Goal: Obtain resource: Obtain resource

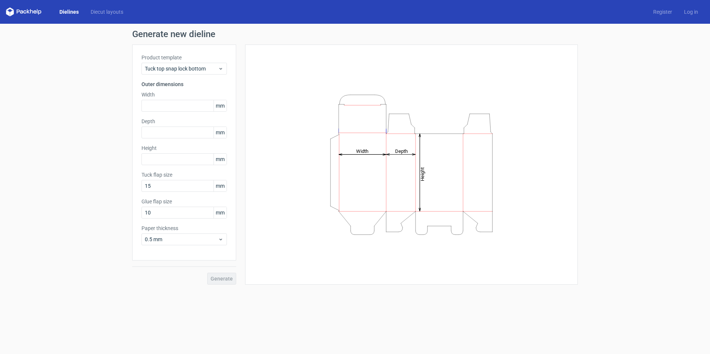
click at [68, 13] on link "Dielines" at bounding box center [68, 11] width 31 height 7
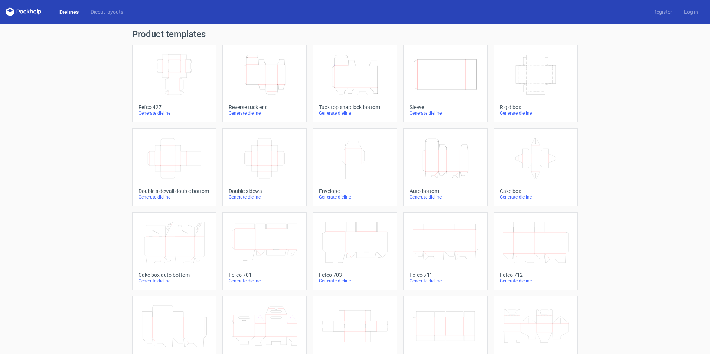
click at [251, 77] on icon "Height Depth Width" at bounding box center [265, 75] width 66 height 42
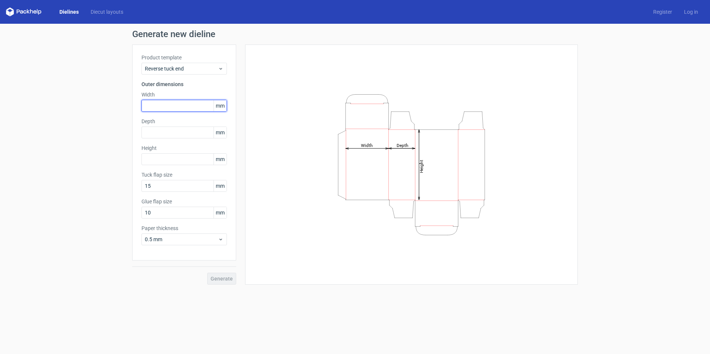
click at [172, 103] on input "text" at bounding box center [183, 106] width 85 height 12
type input "42"
type input "50"
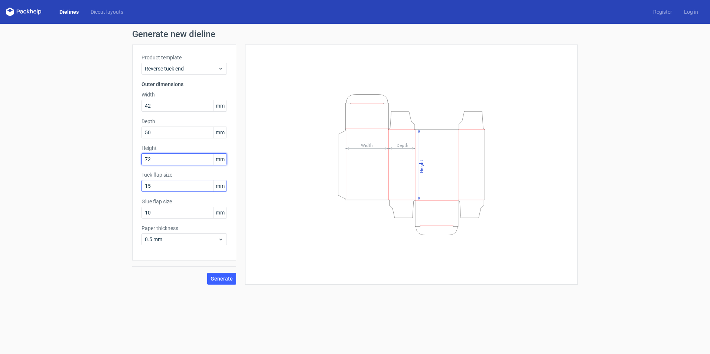
type input "72"
click at [161, 186] on input "15" at bounding box center [183, 186] width 85 height 12
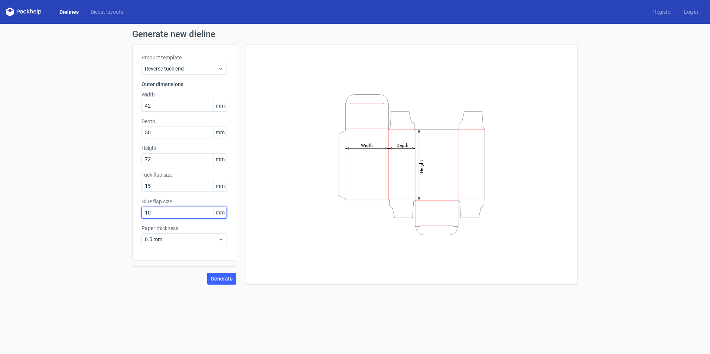
drag, startPoint x: 155, startPoint y: 209, endPoint x: 91, endPoint y: 204, distance: 64.8
click at [97, 211] on div "Generate new dieline Product template Reverse tuck end Outer dimensions Width 4…" at bounding box center [355, 157] width 710 height 267
type input "12"
click at [203, 242] on span "0.5 mm" at bounding box center [181, 239] width 73 height 7
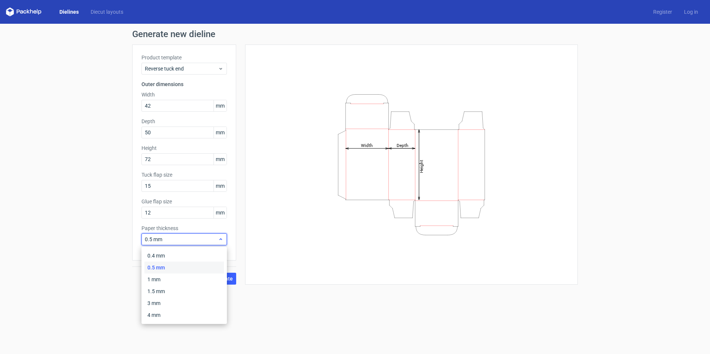
click at [203, 241] on span "0.5 mm" at bounding box center [181, 239] width 73 height 7
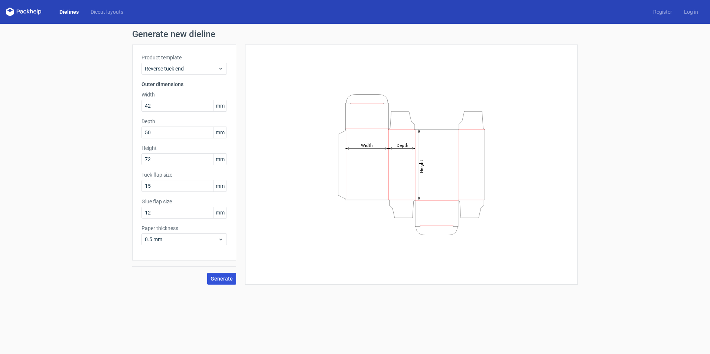
click at [227, 279] on span "Generate" at bounding box center [222, 278] width 22 height 5
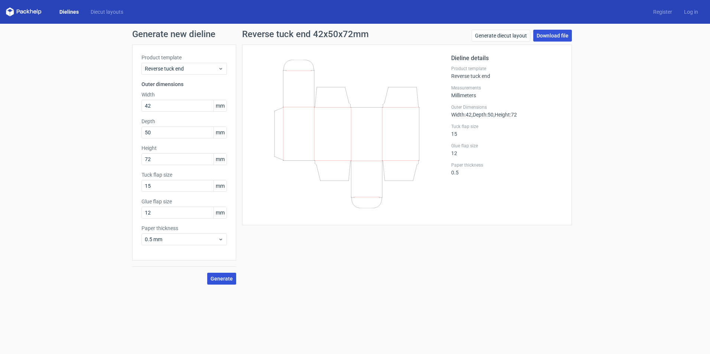
click at [553, 35] on link "Download file" at bounding box center [552, 36] width 39 height 12
